Goal: Information Seeking & Learning: Learn about a topic

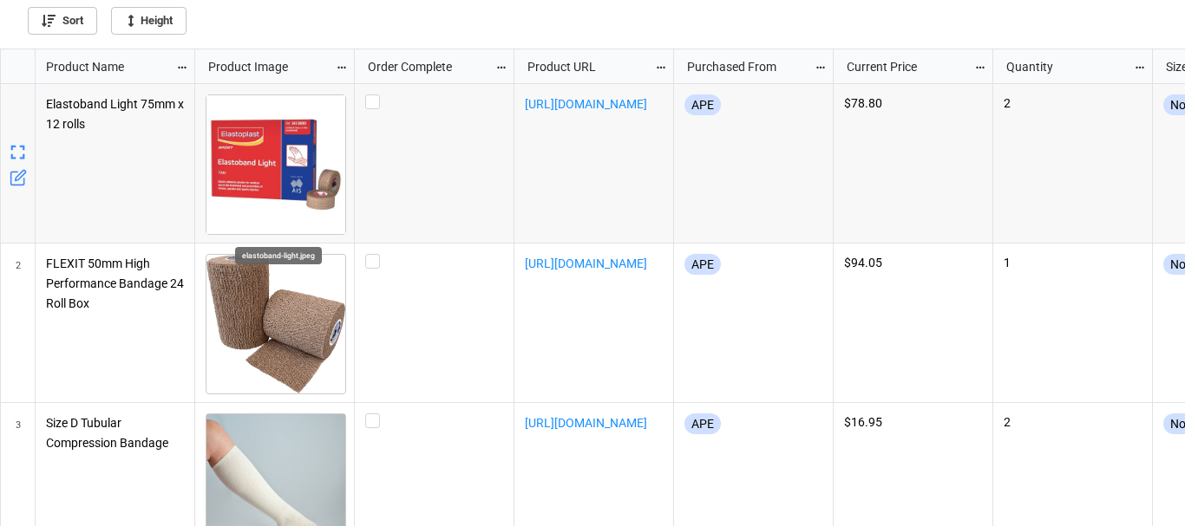
scroll to position [467, 1174]
click at [574, 108] on link "[URL][DOMAIN_NAME]" at bounding box center [586, 104] width 122 height 14
click at [558, 111] on link "[URL][DOMAIN_NAME]" at bounding box center [586, 104] width 122 height 14
click at [367, 95] on label "grid" at bounding box center [434, 95] width 138 height 0
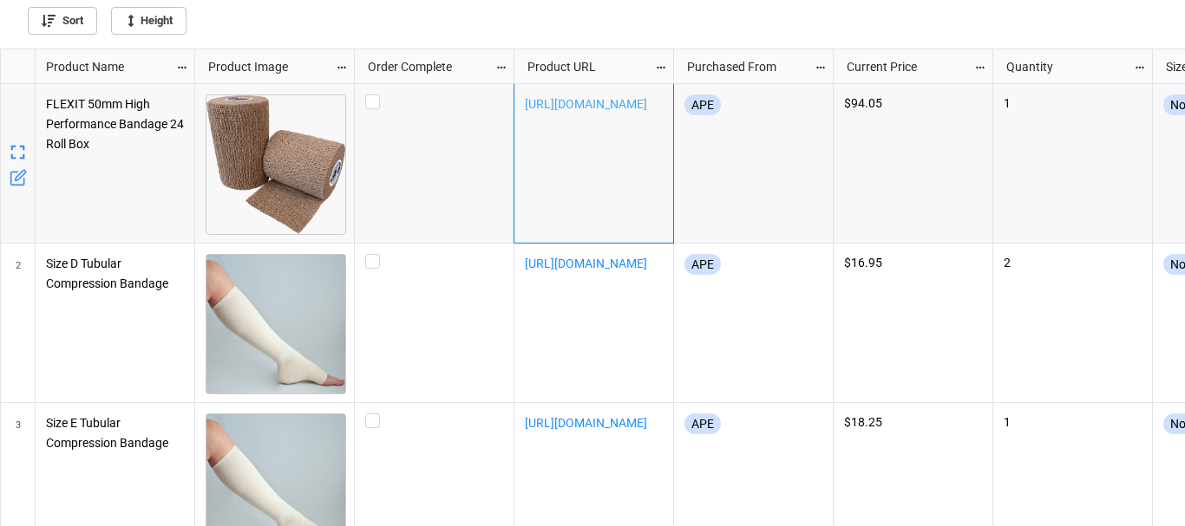
click at [552, 103] on link "[URL][DOMAIN_NAME]" at bounding box center [586, 104] width 122 height 14
click at [372, 95] on label "grid" at bounding box center [434, 95] width 138 height 0
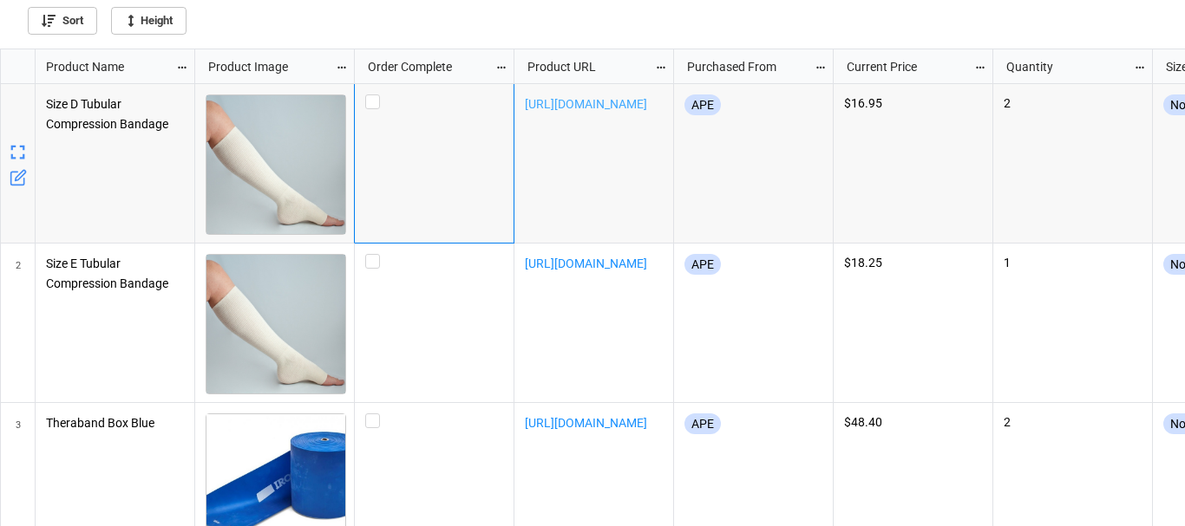
click at [561, 102] on link "[URL][DOMAIN_NAME]" at bounding box center [586, 104] width 122 height 14
click at [370, 95] on label "grid" at bounding box center [434, 95] width 138 height 0
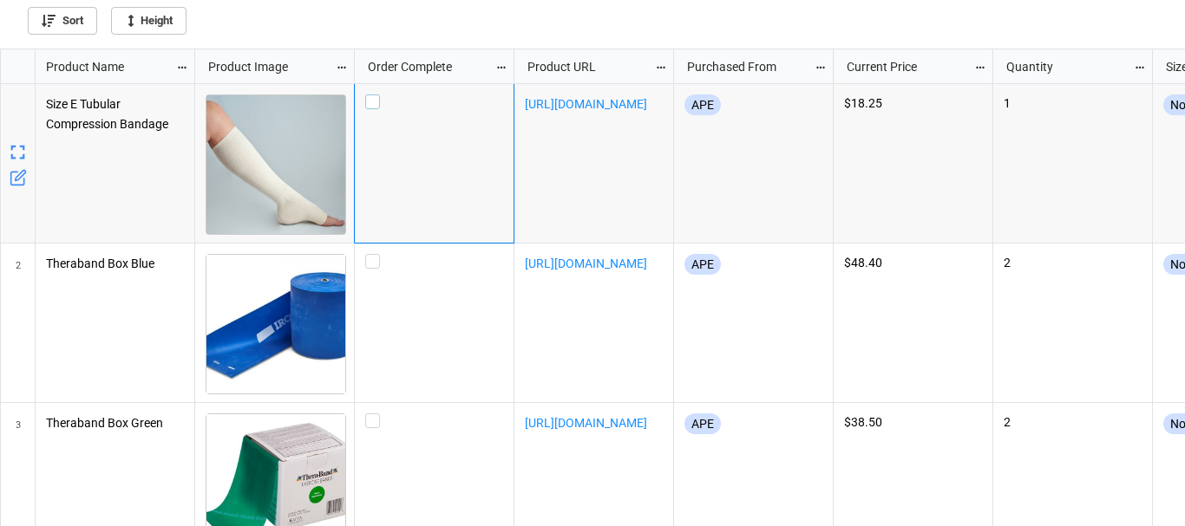
click at [372, 95] on label "grid" at bounding box center [434, 95] width 138 height 0
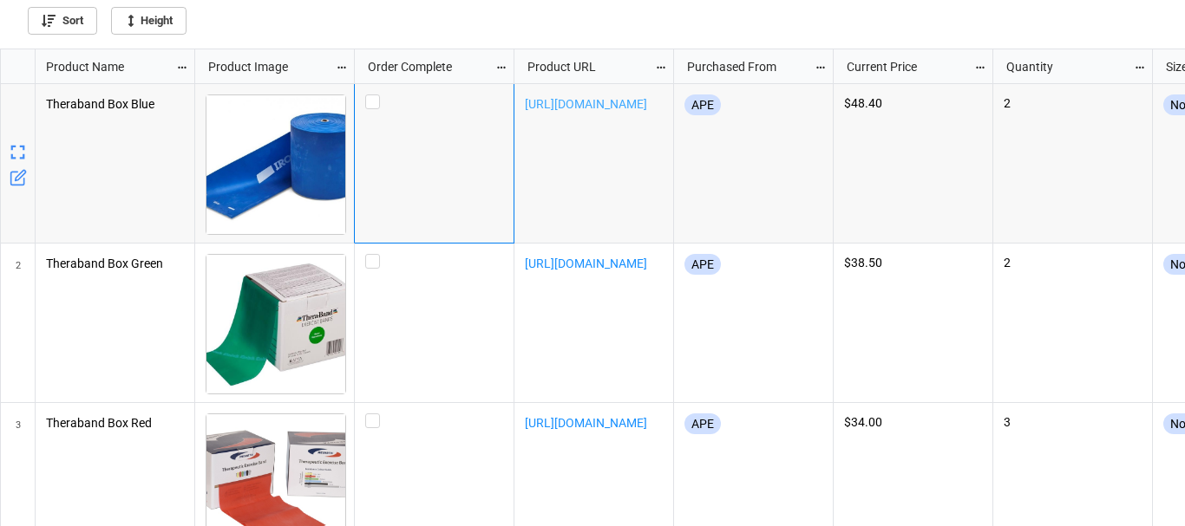
click at [583, 109] on link "[URL][DOMAIN_NAME]" at bounding box center [586, 104] width 122 height 14
click at [369, 86] on div "grid" at bounding box center [435, 164] width 160 height 160
click at [374, 95] on label "grid" at bounding box center [434, 95] width 138 height 0
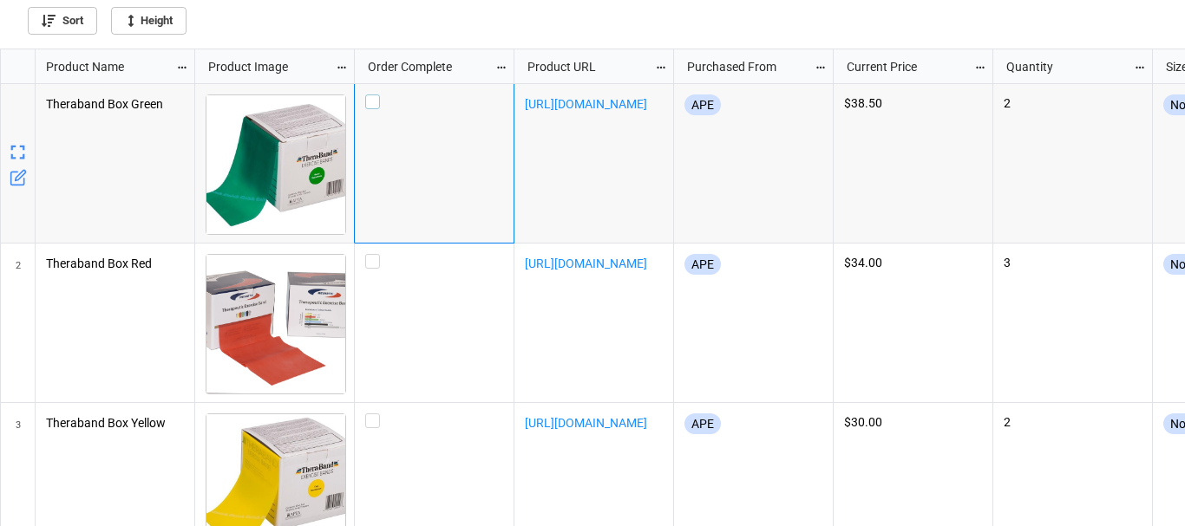
click at [370, 95] on label "grid" at bounding box center [434, 95] width 138 height 0
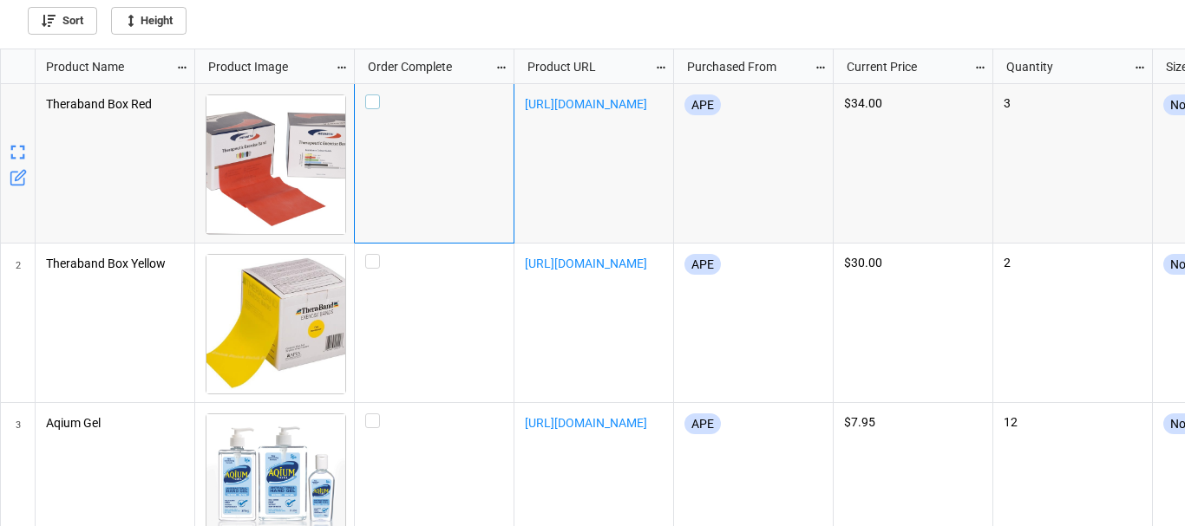
click at [369, 95] on label "grid" at bounding box center [434, 95] width 138 height 0
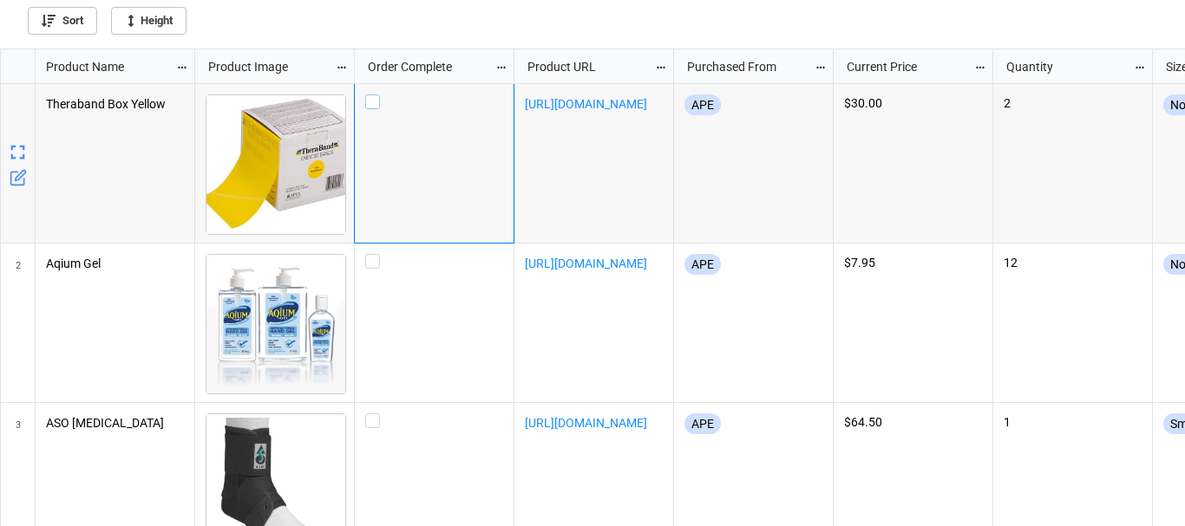
click at [371, 95] on label "grid" at bounding box center [434, 95] width 138 height 0
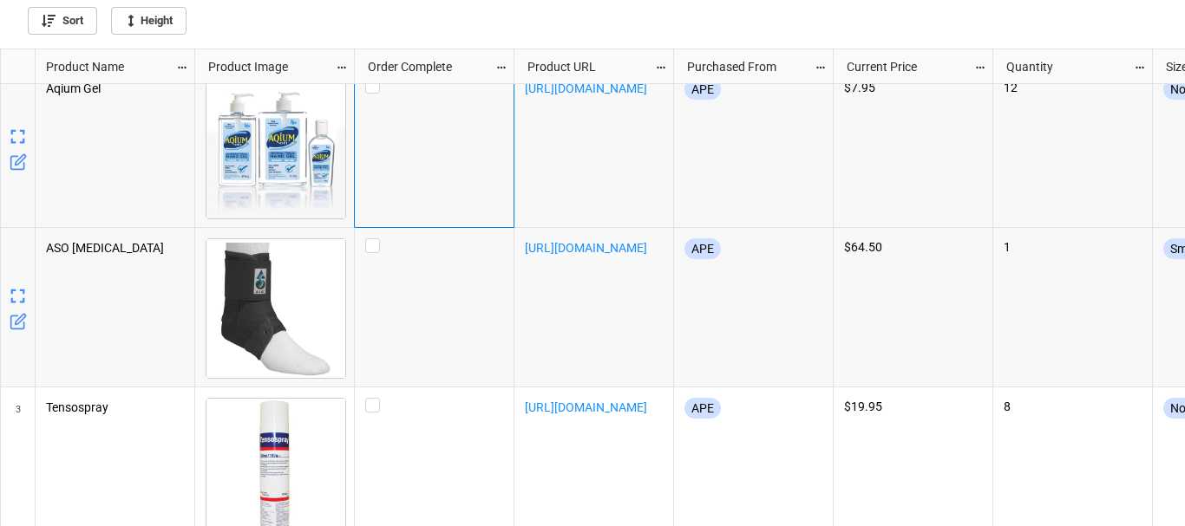
scroll to position [0, 0]
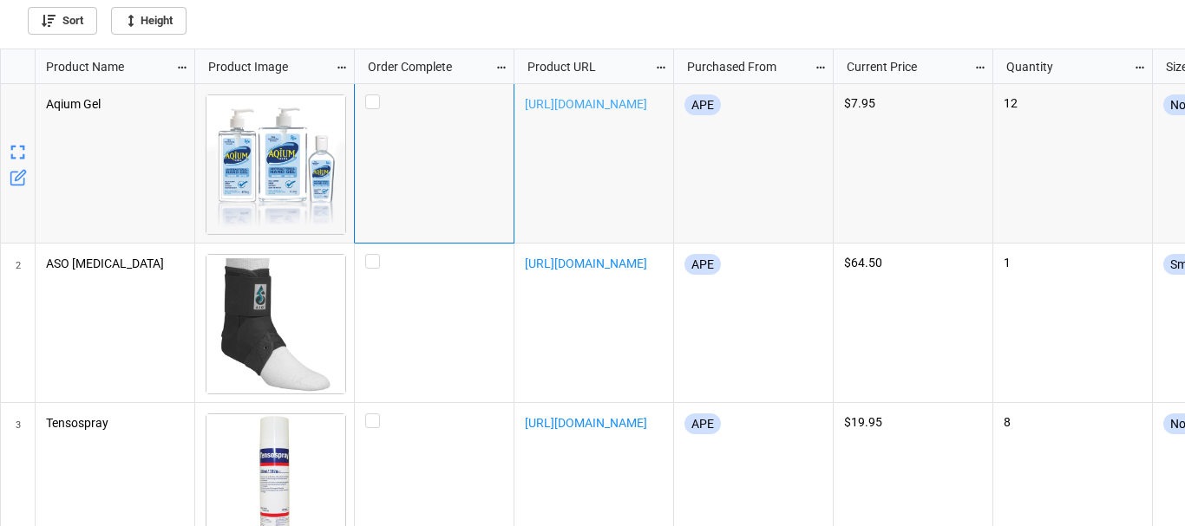
click at [570, 101] on link "[URL][DOMAIN_NAME]" at bounding box center [586, 104] width 122 height 14
click at [370, 95] on label "grid" at bounding box center [434, 95] width 138 height 0
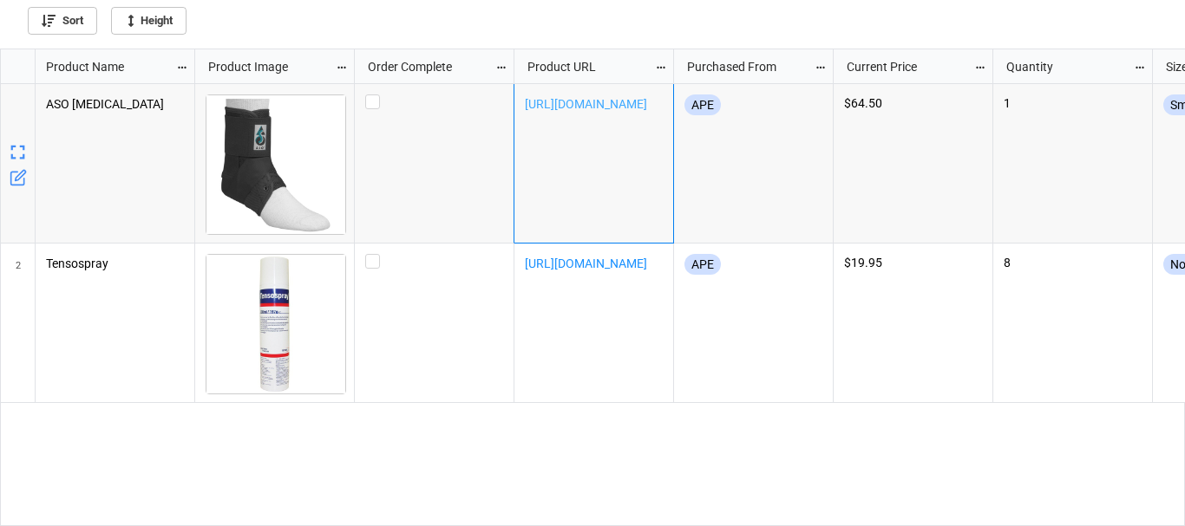
click at [594, 98] on link "[URL][DOMAIN_NAME]" at bounding box center [586, 104] width 122 height 14
click at [776, 159] on div "APE" at bounding box center [753, 164] width 138 height 138
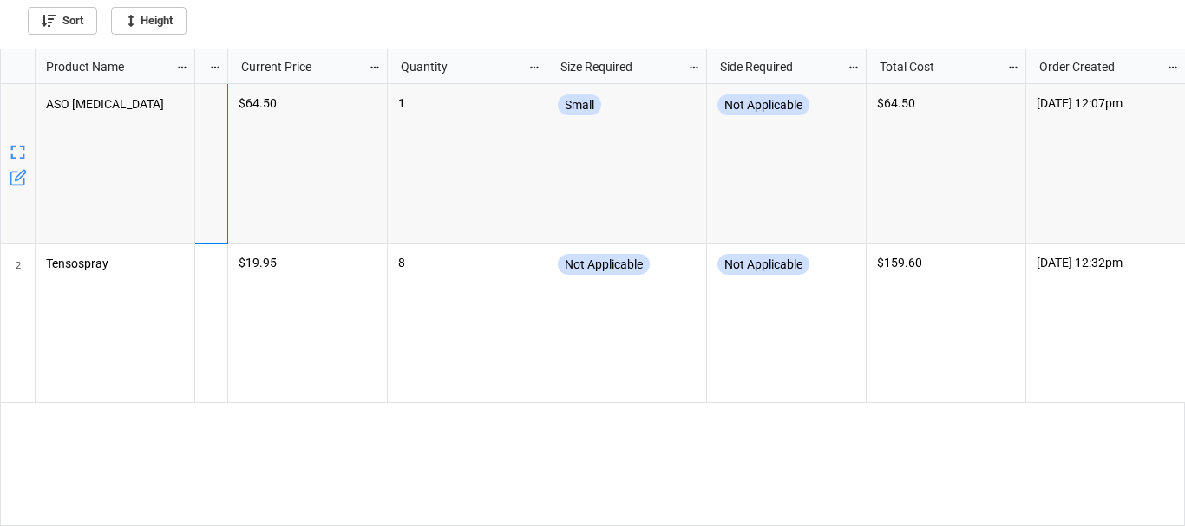
scroll to position [0, 572]
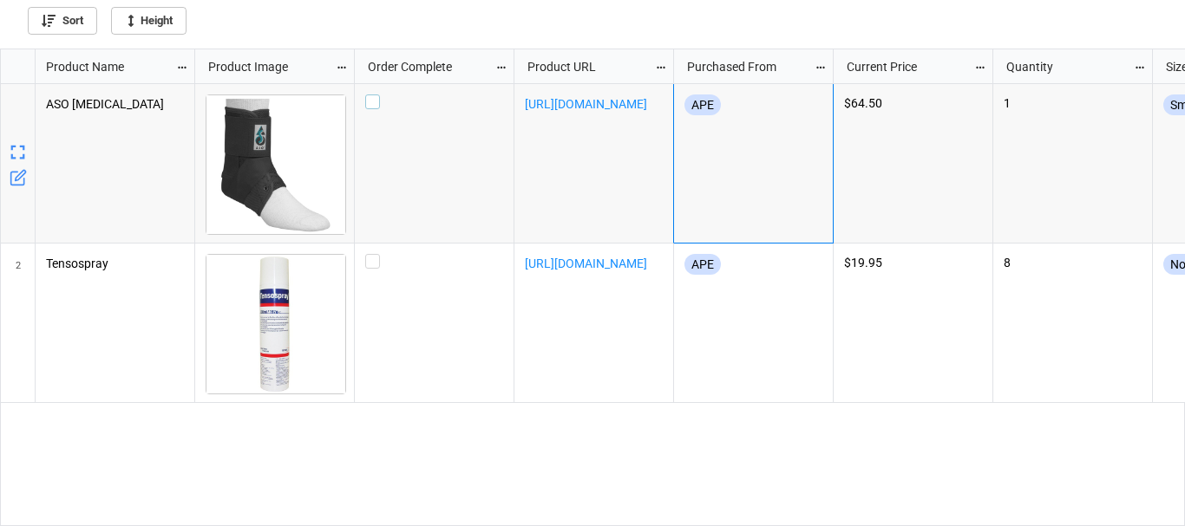
click at [373, 95] on label "grid" at bounding box center [434, 95] width 138 height 0
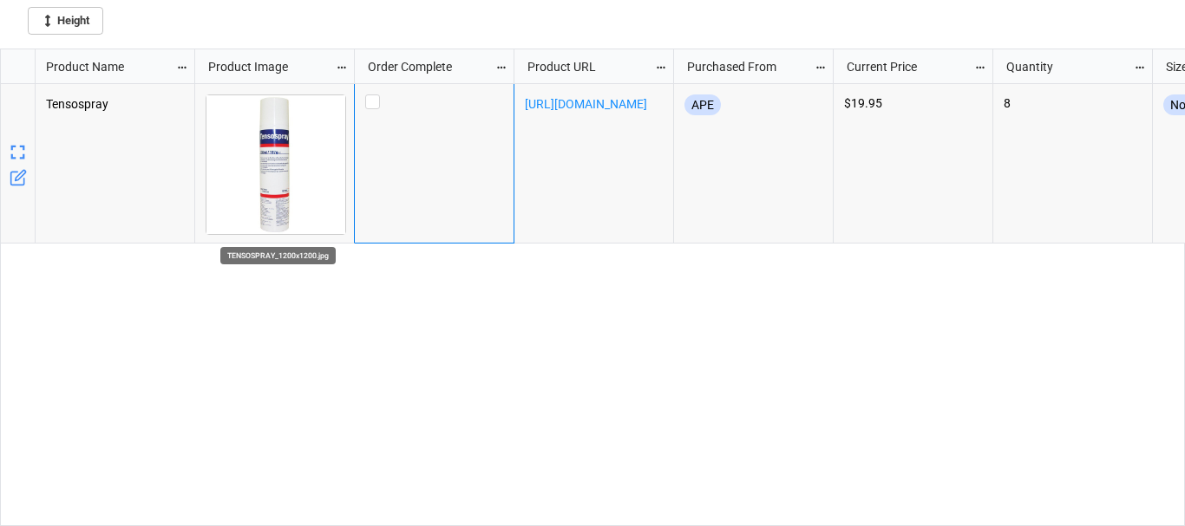
scroll to position [467, 1174]
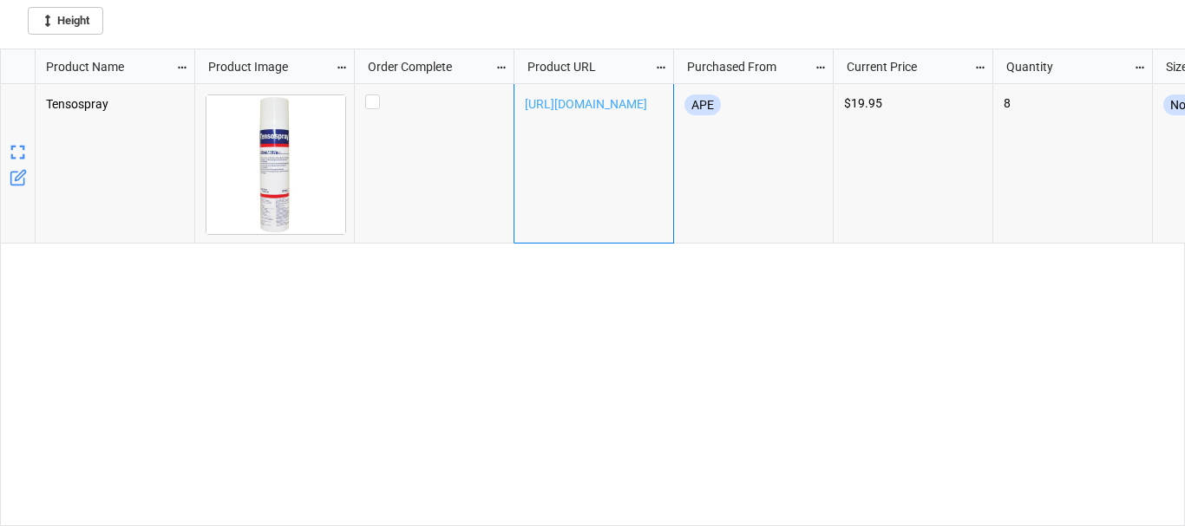
click at [596, 99] on link "[URL][DOMAIN_NAME]" at bounding box center [586, 104] width 122 height 14
click at [369, 95] on label "grid" at bounding box center [434, 95] width 138 height 0
